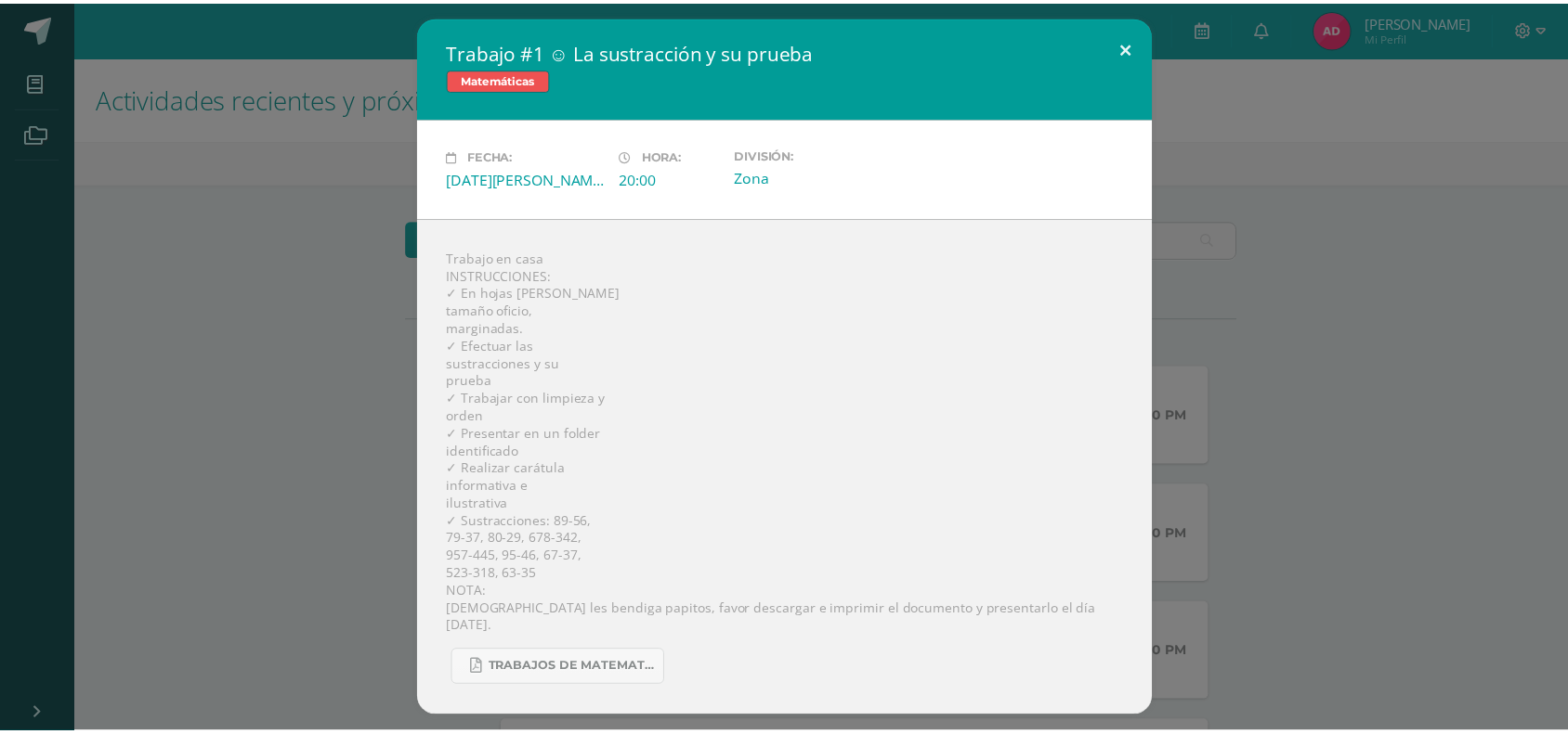
scroll to position [95, 0]
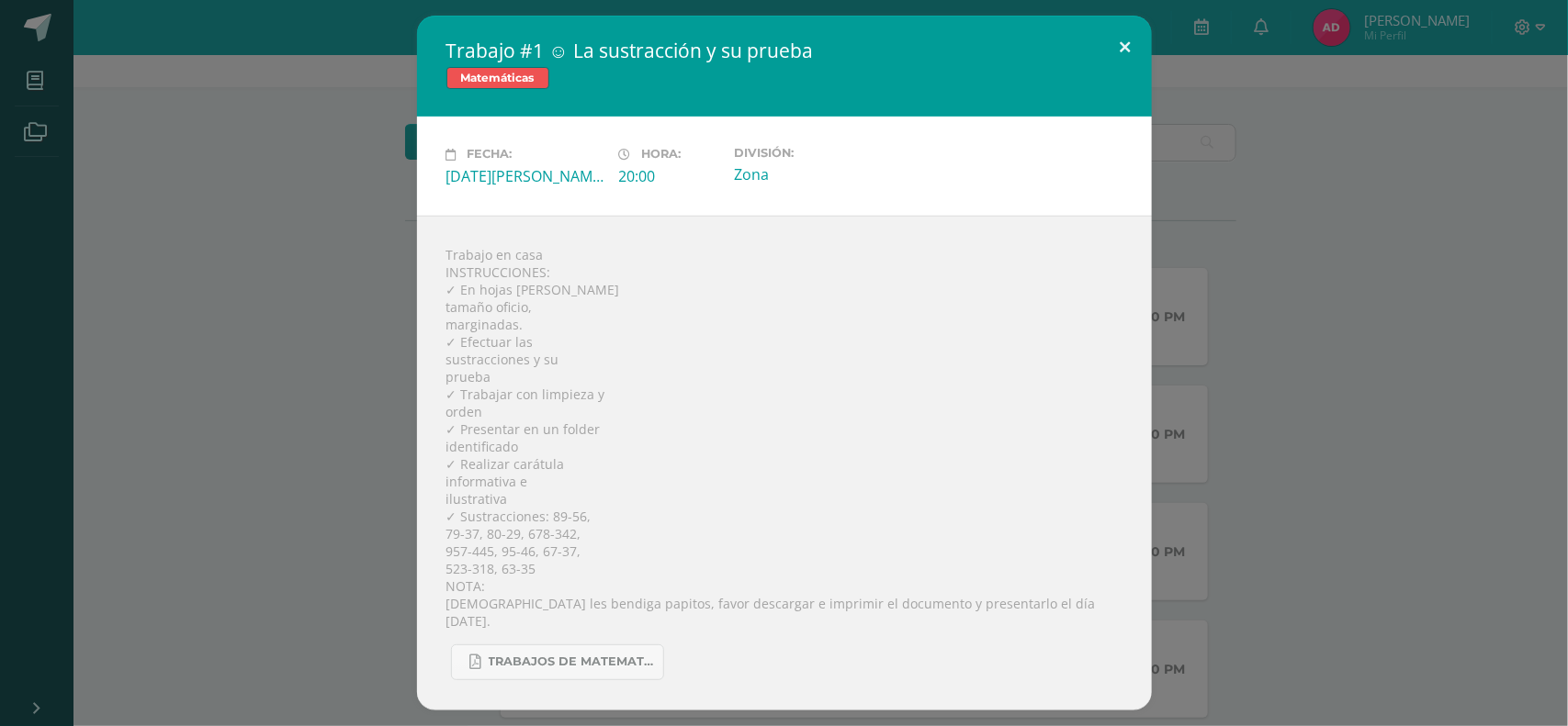
click at [1136, 43] on button at bounding box center [1125, 47] width 52 height 62
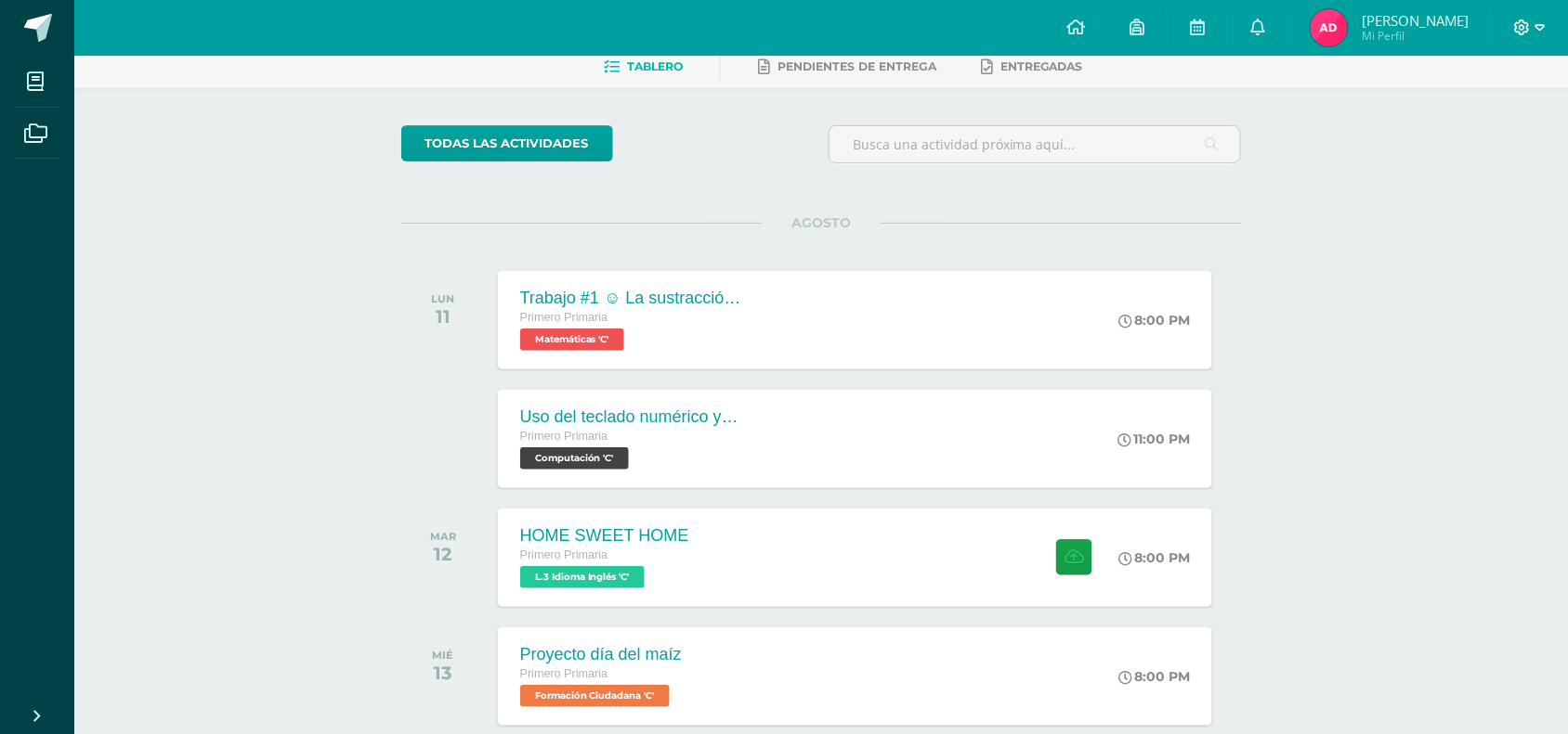
click at [1524, 26] on icon at bounding box center [1522, 27] width 17 height 17
click at [1524, 130] on span "Cerrar sesión" at bounding box center [1482, 128] width 83 height 18
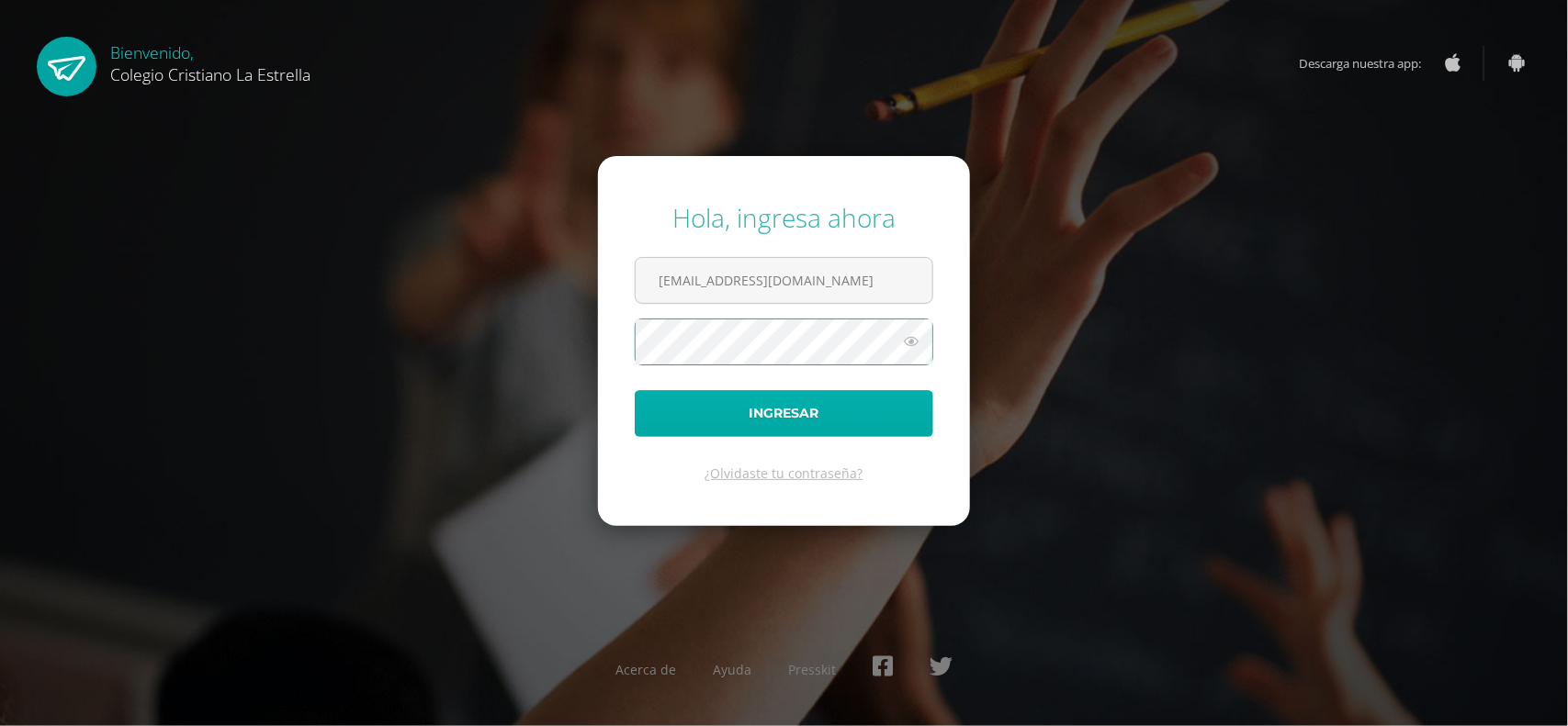
type input "301@laestrella.edu.gt"
click at [845, 425] on button "Ingresar" at bounding box center [784, 413] width 298 height 47
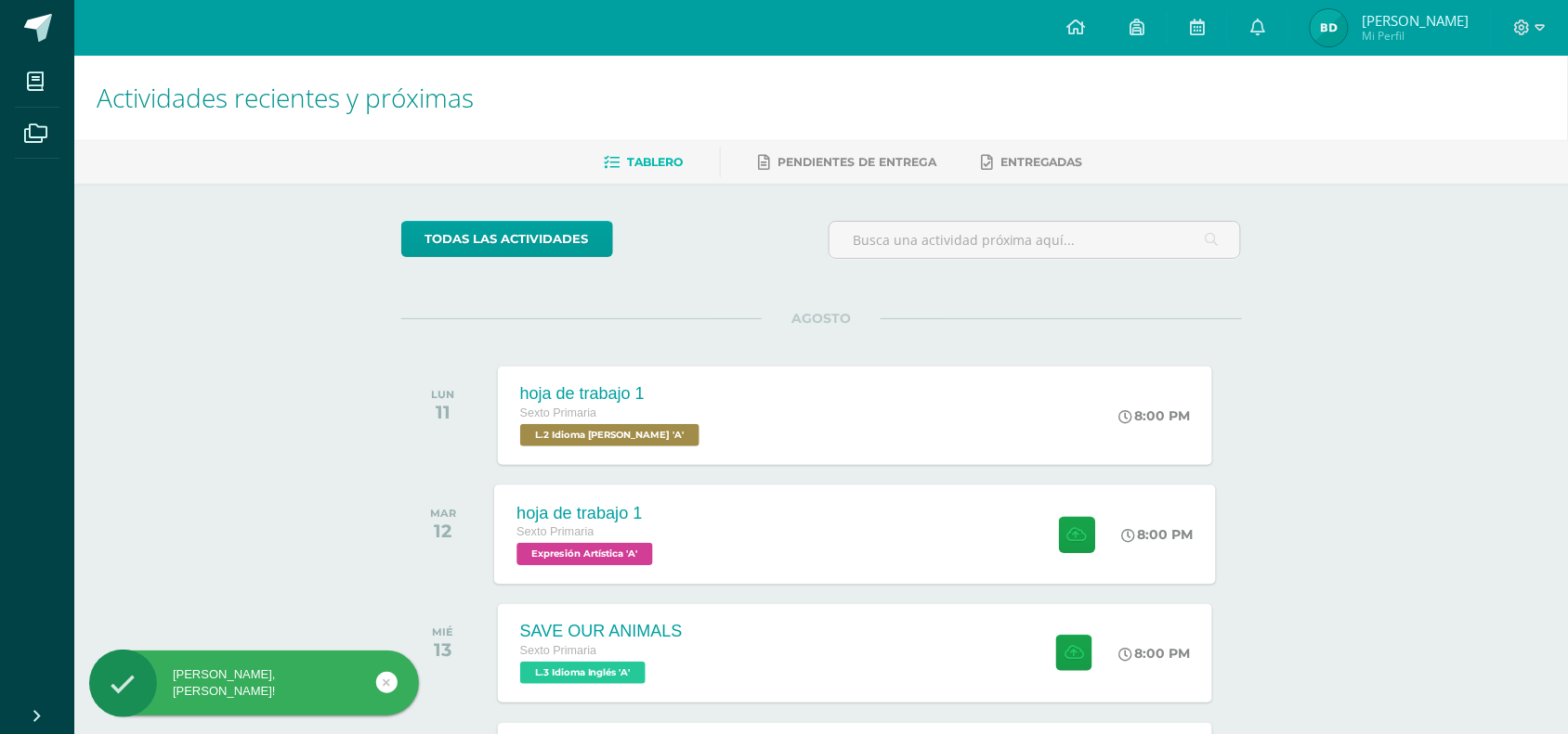
click at [838, 502] on div "hoja de trabajo 1 Sexto Primaria Expresión Artística 'A' 8:00 PM hoja de trabaj…" at bounding box center [854, 534] width 722 height 99
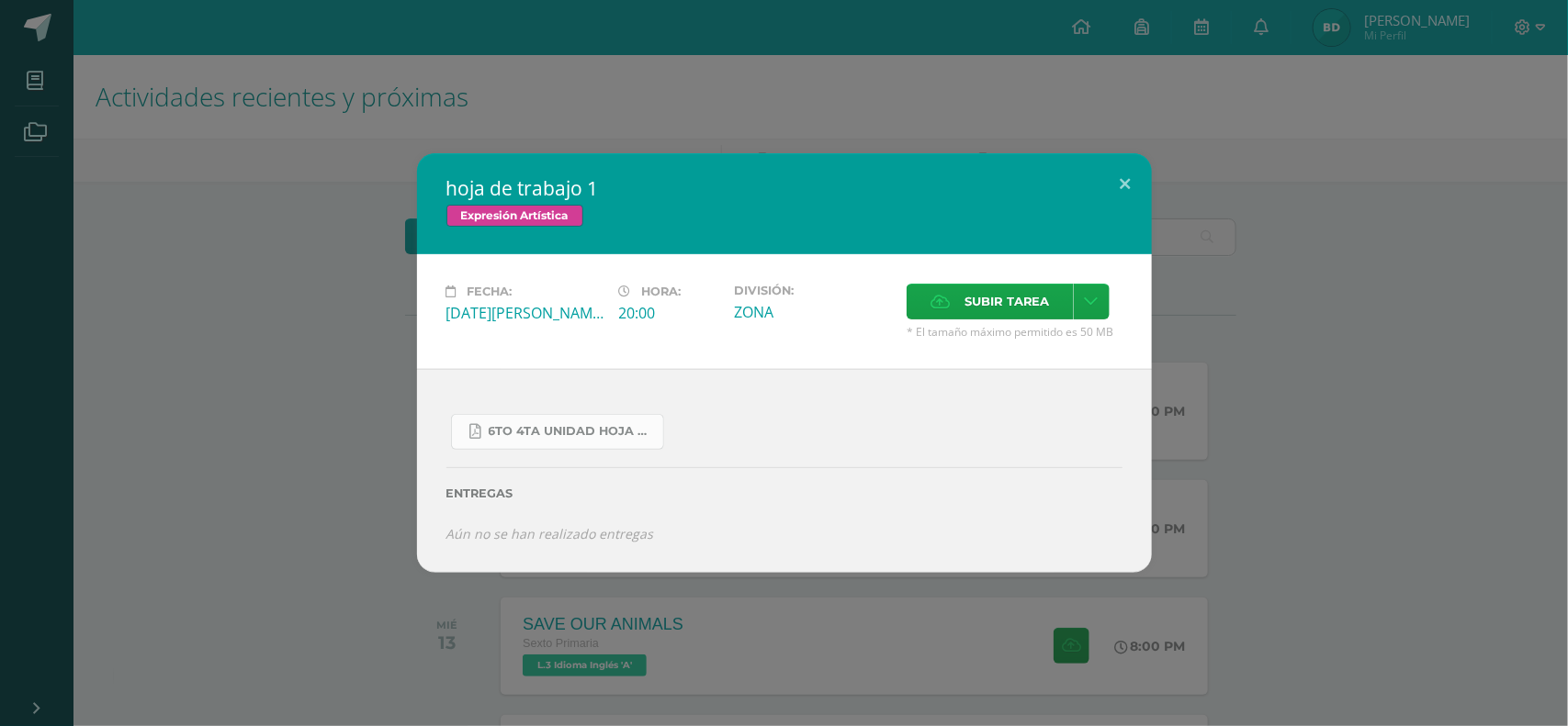
click at [609, 438] on span "6to 4ta unidad hoja de trabajo expresion.pdf" at bounding box center [571, 431] width 165 height 15
click at [369, 109] on div "hoja de trabajo 1 Expresión Artística Fecha: [DATE][PERSON_NAME] Hora: 20:00 Di…" at bounding box center [784, 363] width 1568 height 726
